Goal: Information Seeking & Learning: Learn about a topic

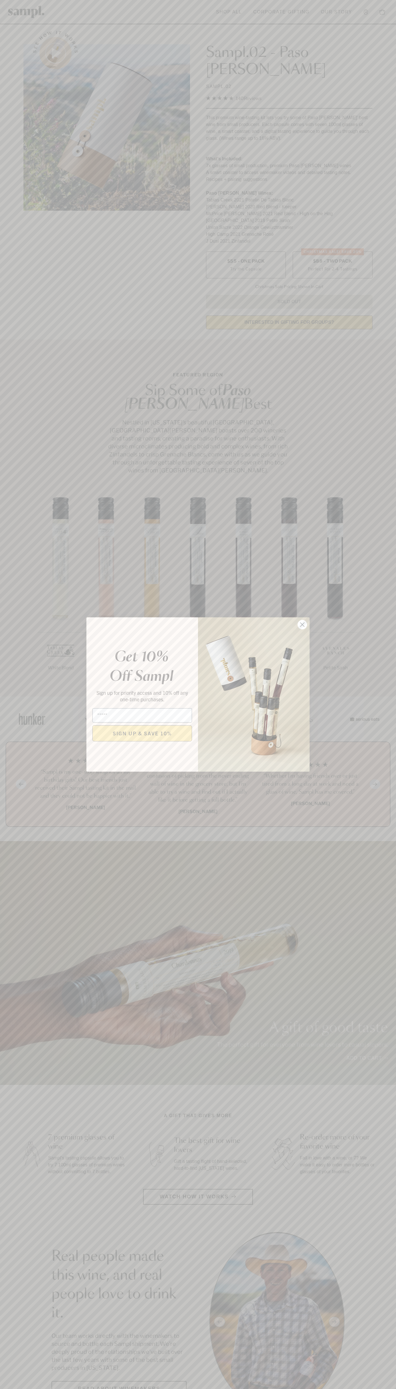
click at [302, 625] on icon "Close dialog" at bounding box center [302, 625] width 4 height 4
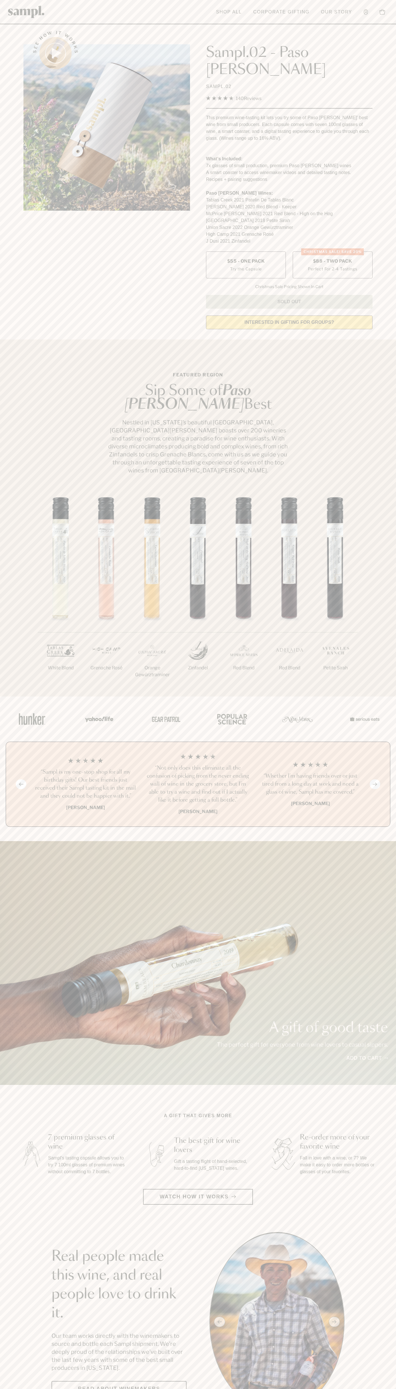
click at [332, 251] on label "CHRISTMAS SALE! Save 20% $88 - Two Pack Perfect For 2-4 Tastings" at bounding box center [332, 264] width 80 height 27
click at [335, 8] on link "Our Story" at bounding box center [336, 12] width 37 height 13
click at [390, 339] on section "Featured Region Sip Some of Paso [PERSON_NAME] Best Nestled in [US_STATE]’s bea…" at bounding box center [198, 517] width 396 height 357
click at [270, 1389] on html "Skip to main content Toggle navigation menu Shop All Corporate Gifting Our Stor…" at bounding box center [198, 1401] width 396 height 2803
click at [19, 660] on div "1/7 White Blend 2/7 Grenache Rosé 3/7" at bounding box center [198, 595] width 396 height 204
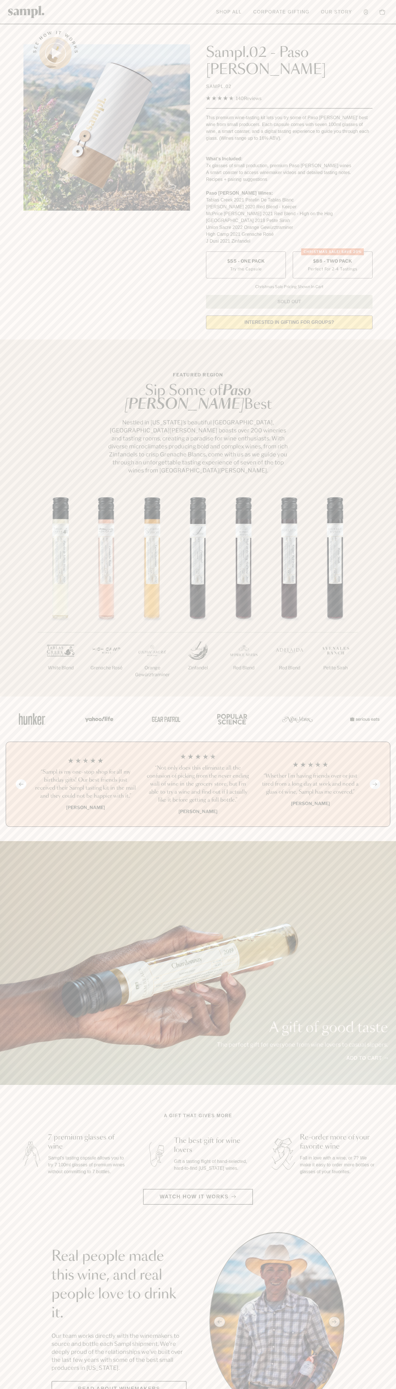
click at [332, 251] on label "CHRISTMAS SALE! Save 20% $88 - Two Pack Perfect For 2-4 Tastings" at bounding box center [332, 264] width 80 height 27
click at [198, 764] on h3 "“Not only does this eliminate all the confusion of picking from the never endin…" at bounding box center [197, 784] width 103 height 40
